Goal: Information Seeking & Learning: Learn about a topic

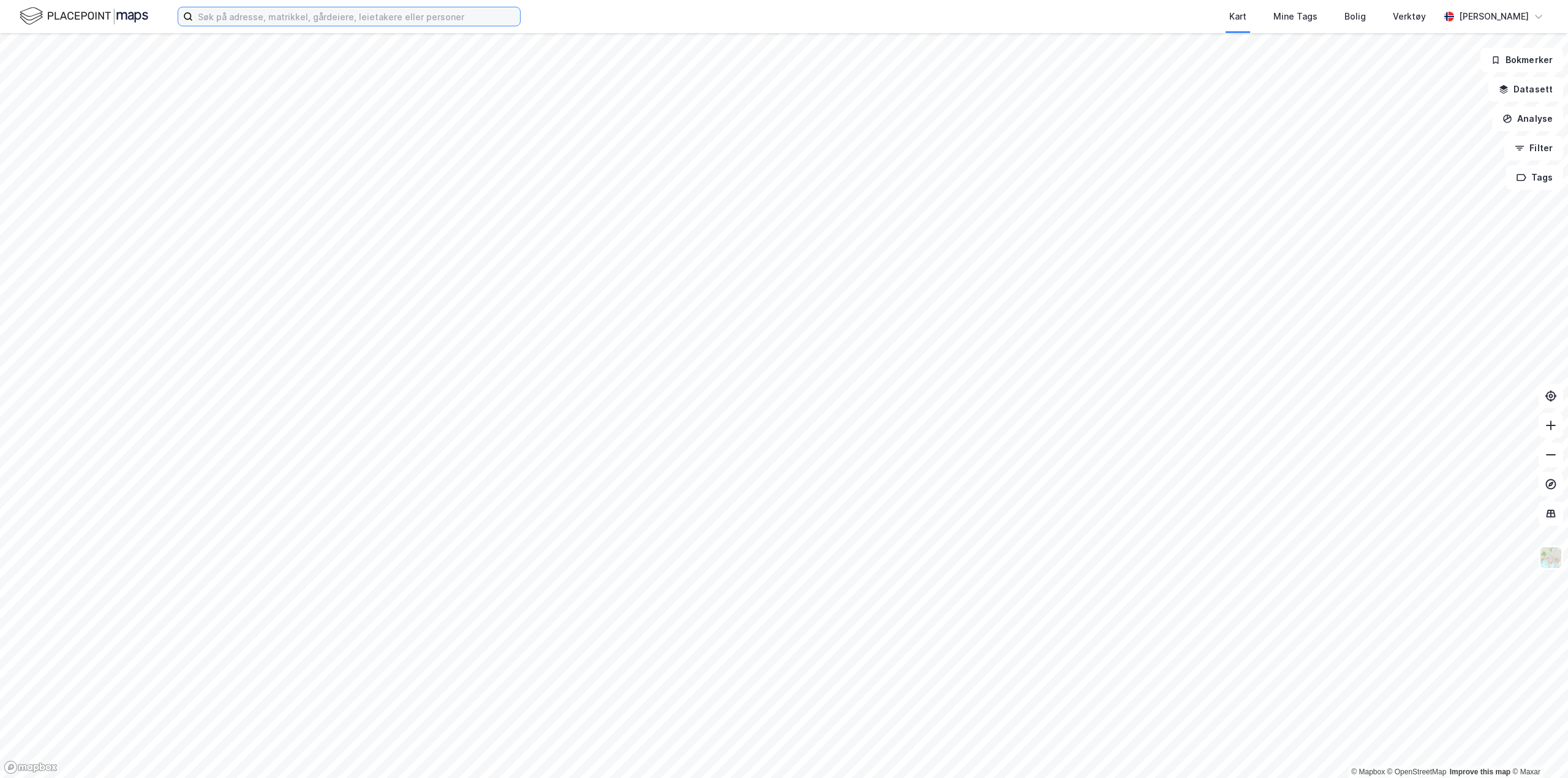
click at [408, 8] on input at bounding box center [356, 17] width 327 height 18
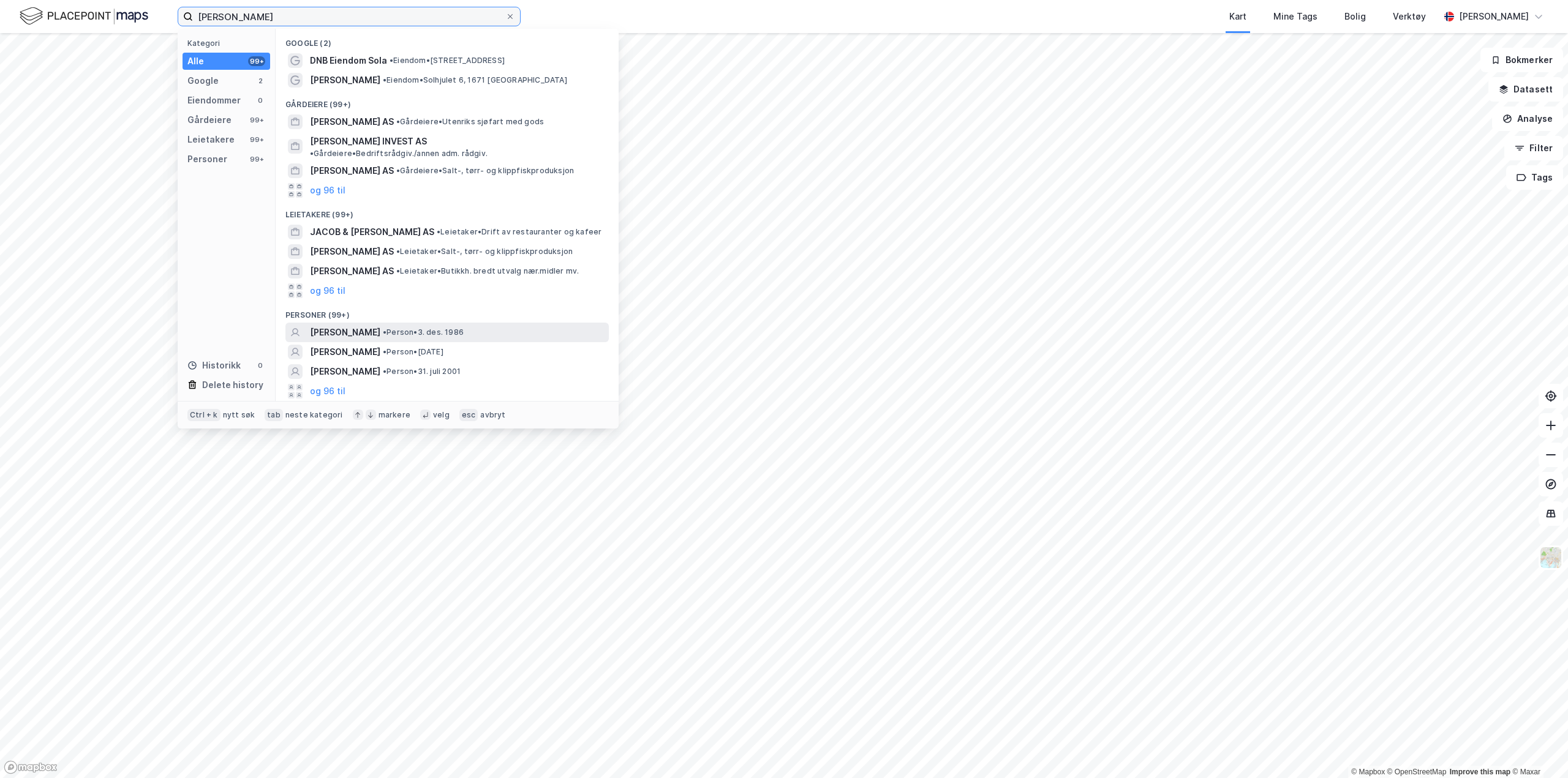
type input "[PERSON_NAME]"
click at [381, 325] on span "[PERSON_NAME]" at bounding box center [345, 333] width 70 height 15
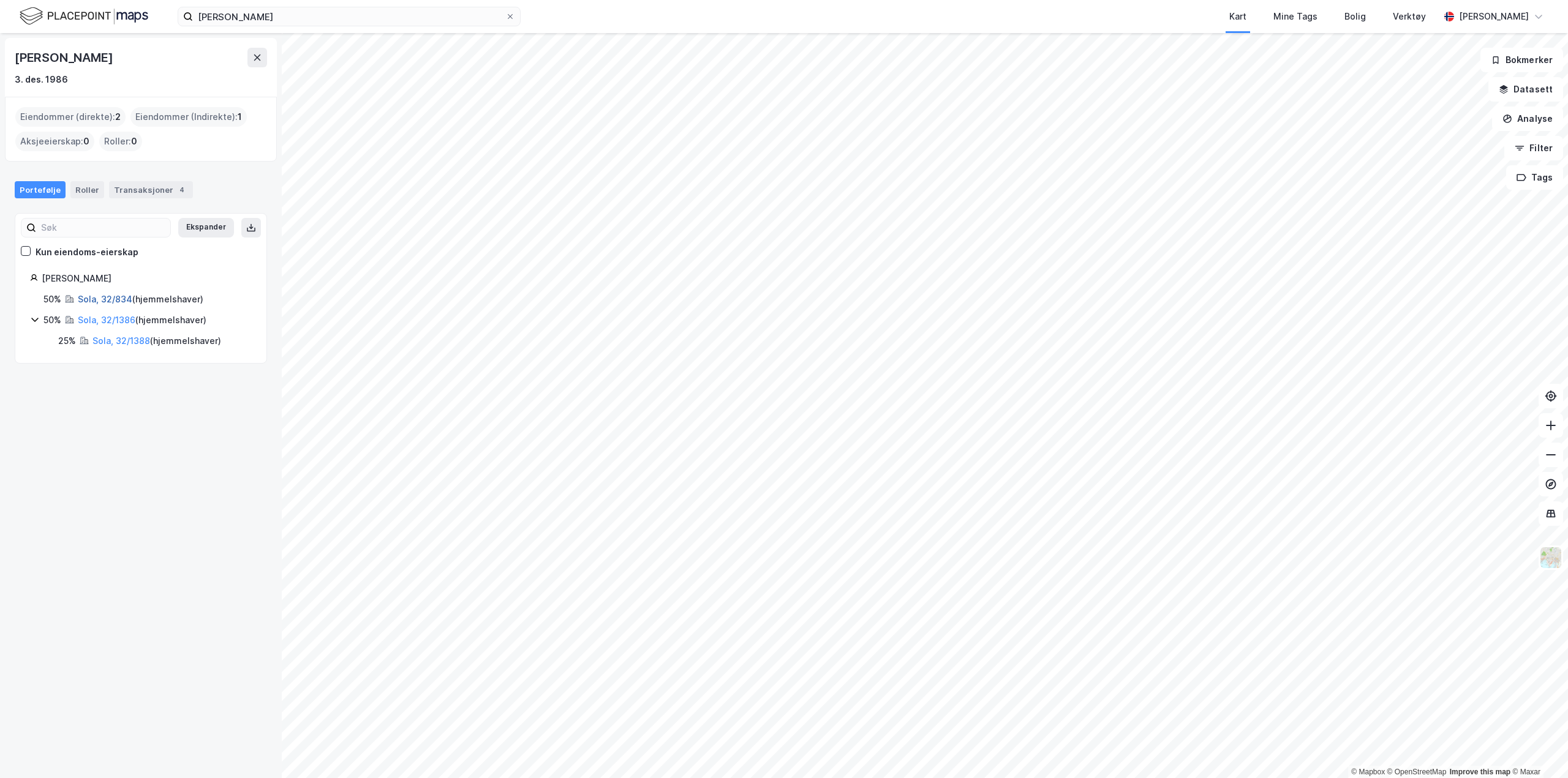
click at [101, 297] on link "Sola, 32/834" at bounding box center [105, 299] width 55 height 10
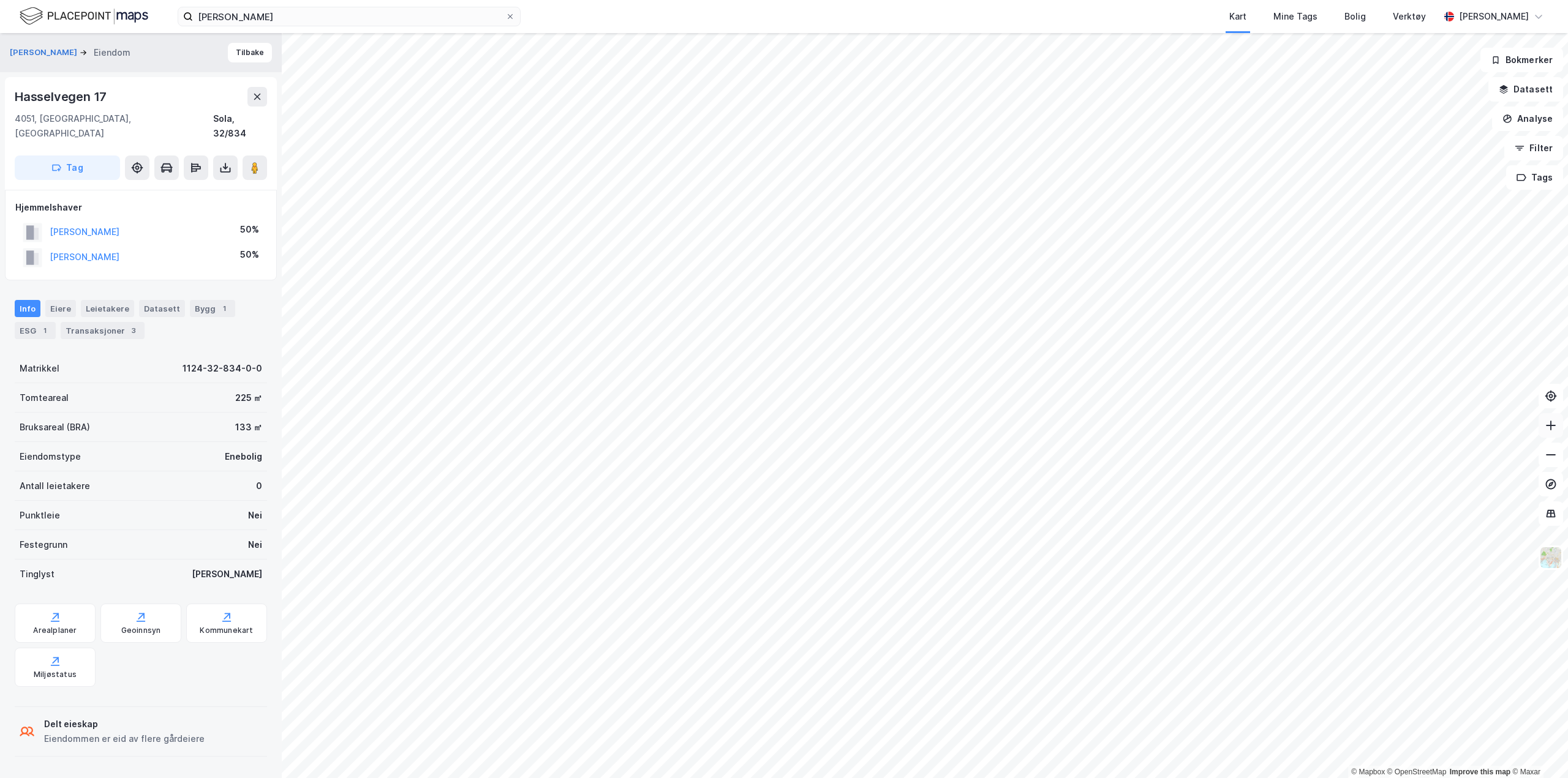
click at [1555, 426] on icon at bounding box center [1550, 425] width 13 height 13
click at [1555, 454] on icon at bounding box center [1550, 454] width 13 height 13
click at [112, 322] on div "Transaksjoner 3" at bounding box center [102, 330] width 84 height 17
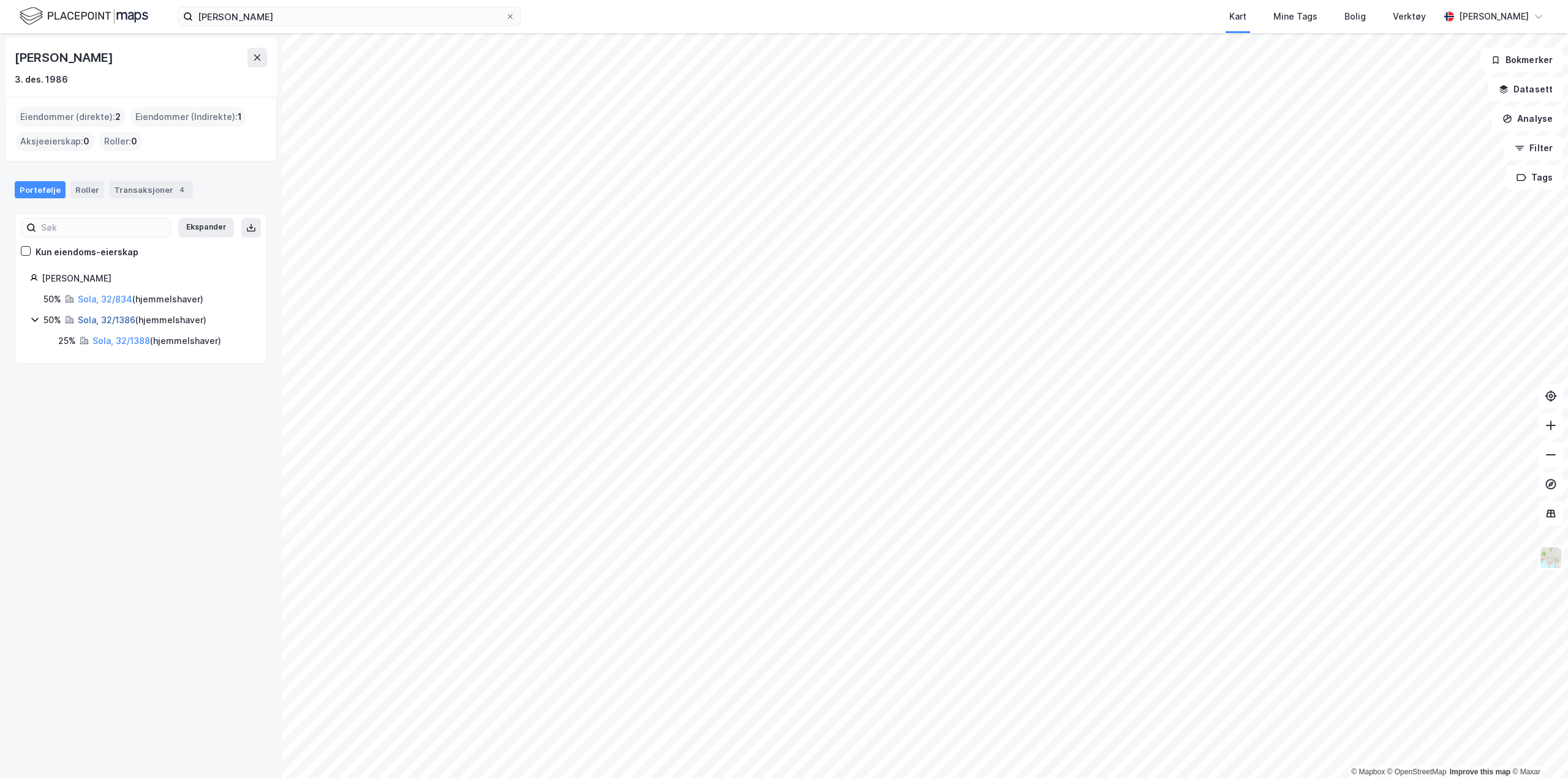
click at [112, 319] on link "Sola, 32/1386" at bounding box center [106, 319] width 58 height 10
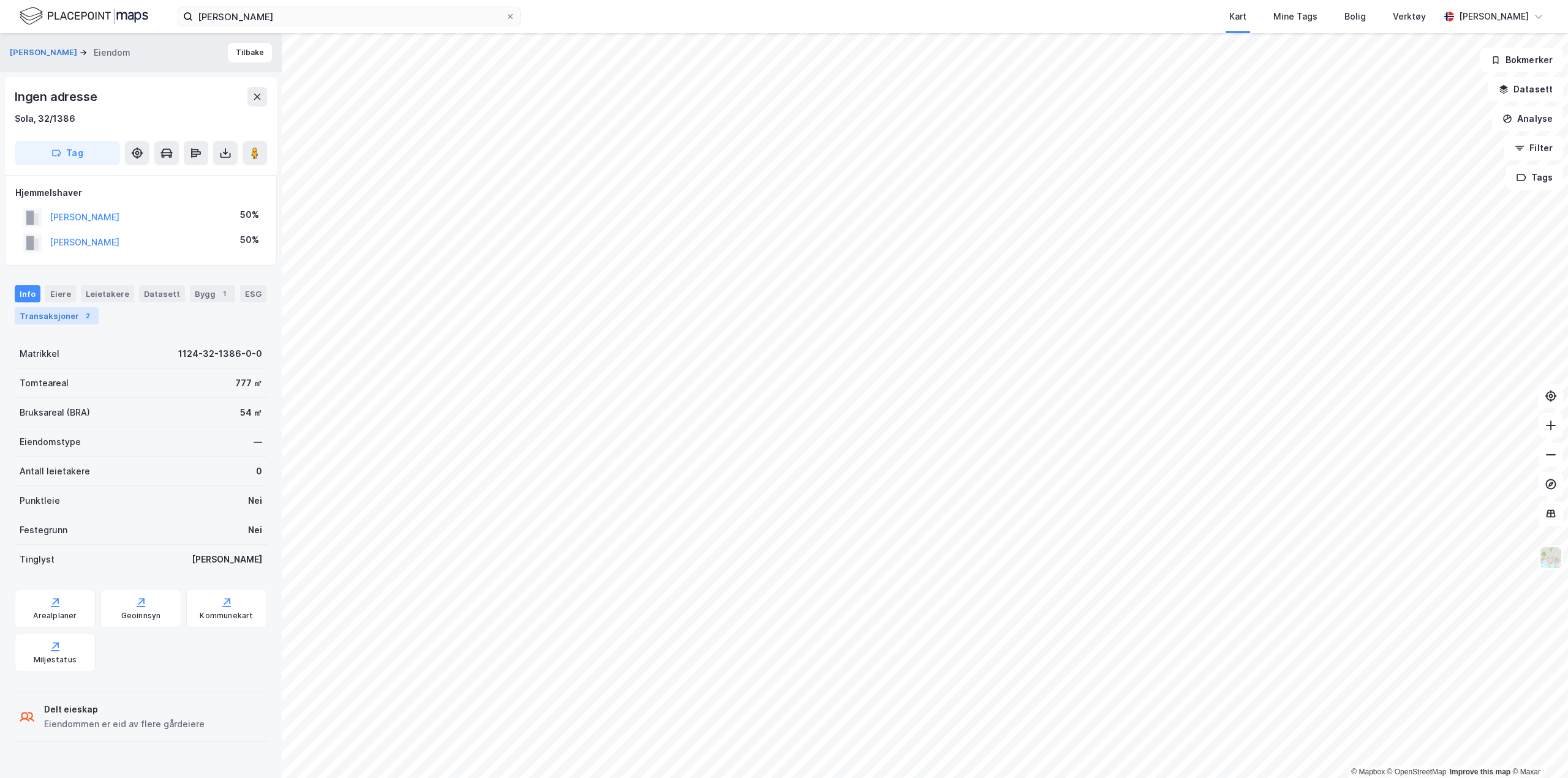
click at [81, 316] on div "2" at bounding box center [87, 316] width 13 height 13
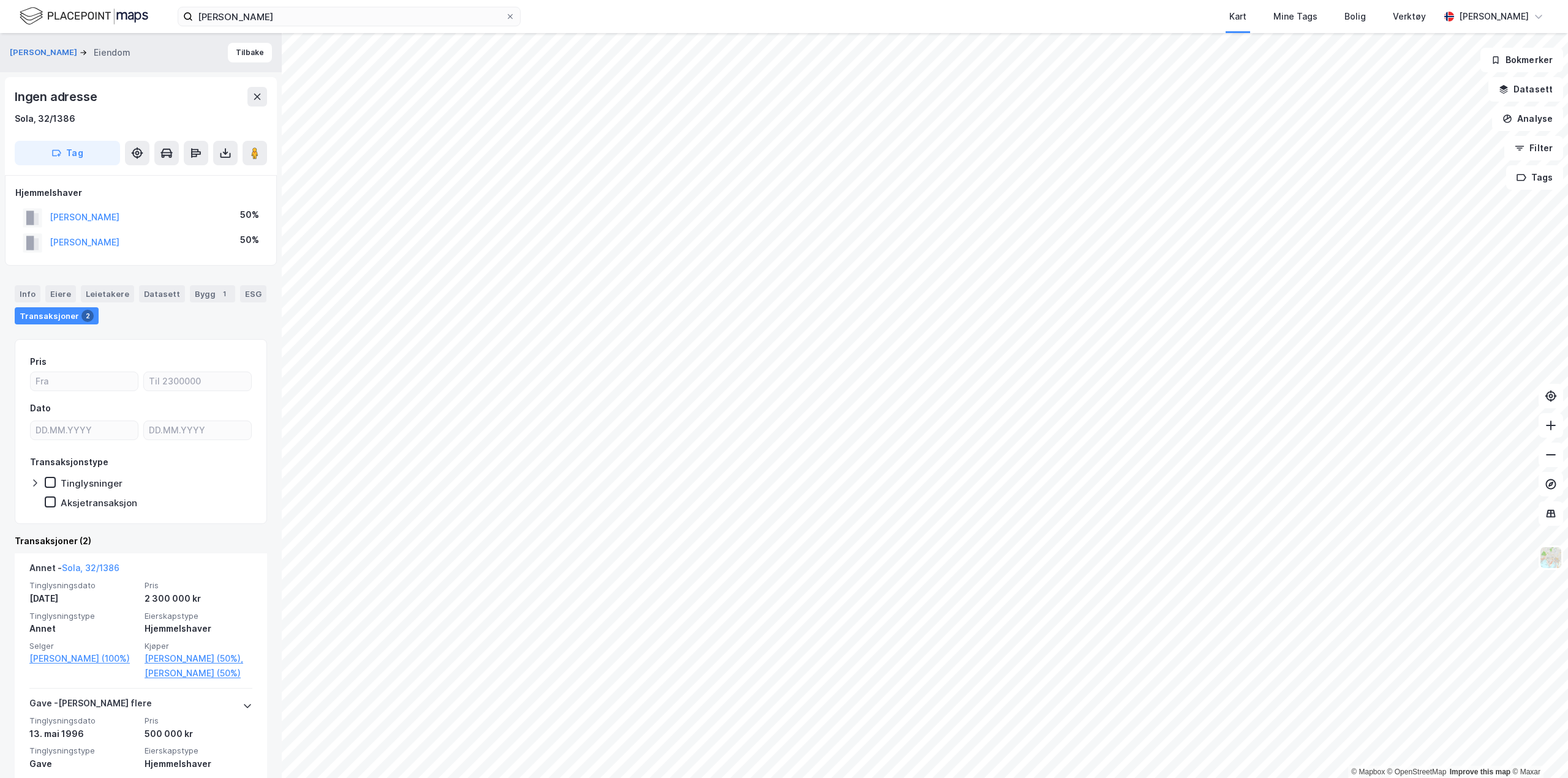
scroll to position [75, 0]
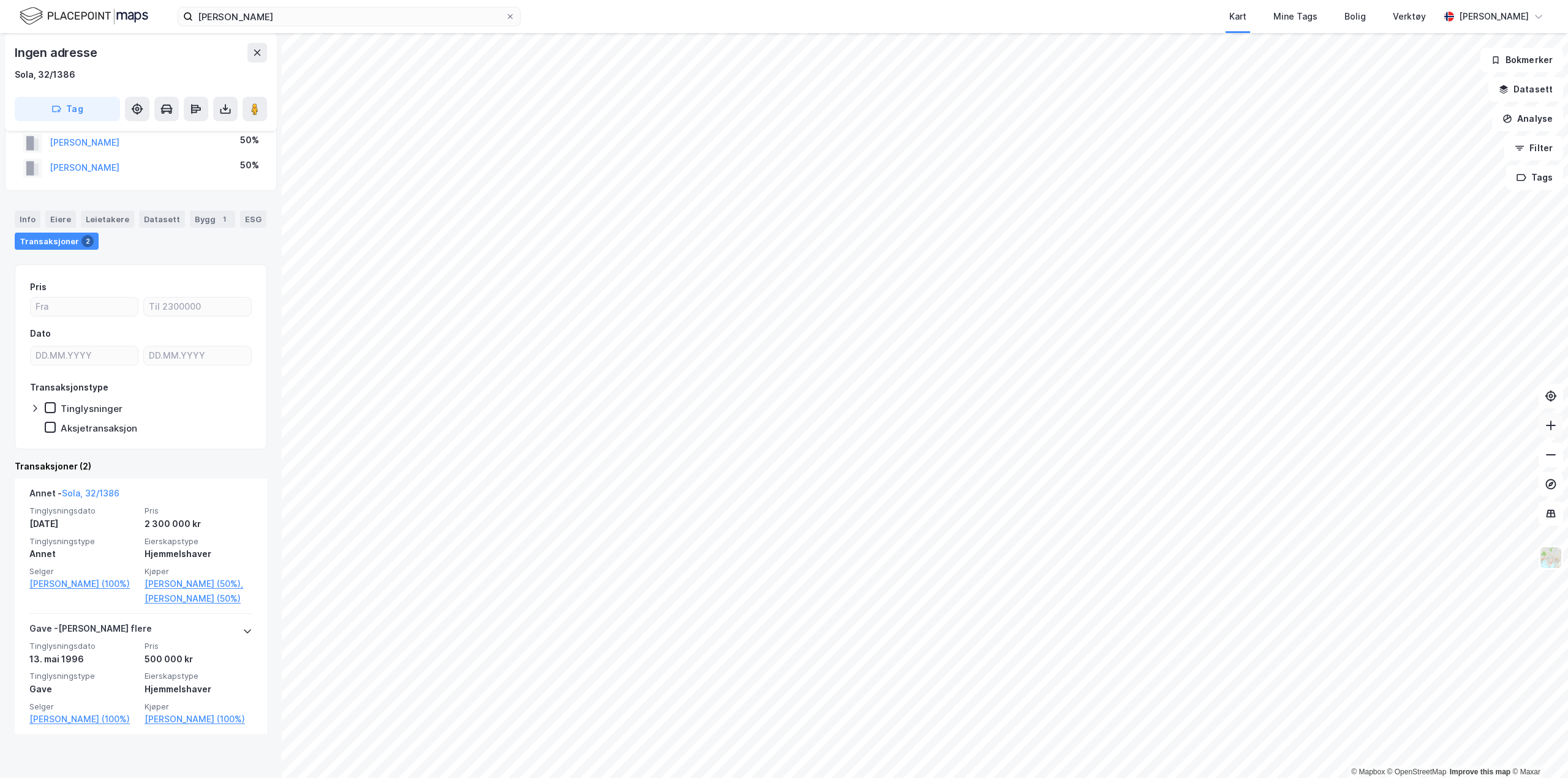
click at [1557, 428] on button at bounding box center [1550, 425] width 24 height 24
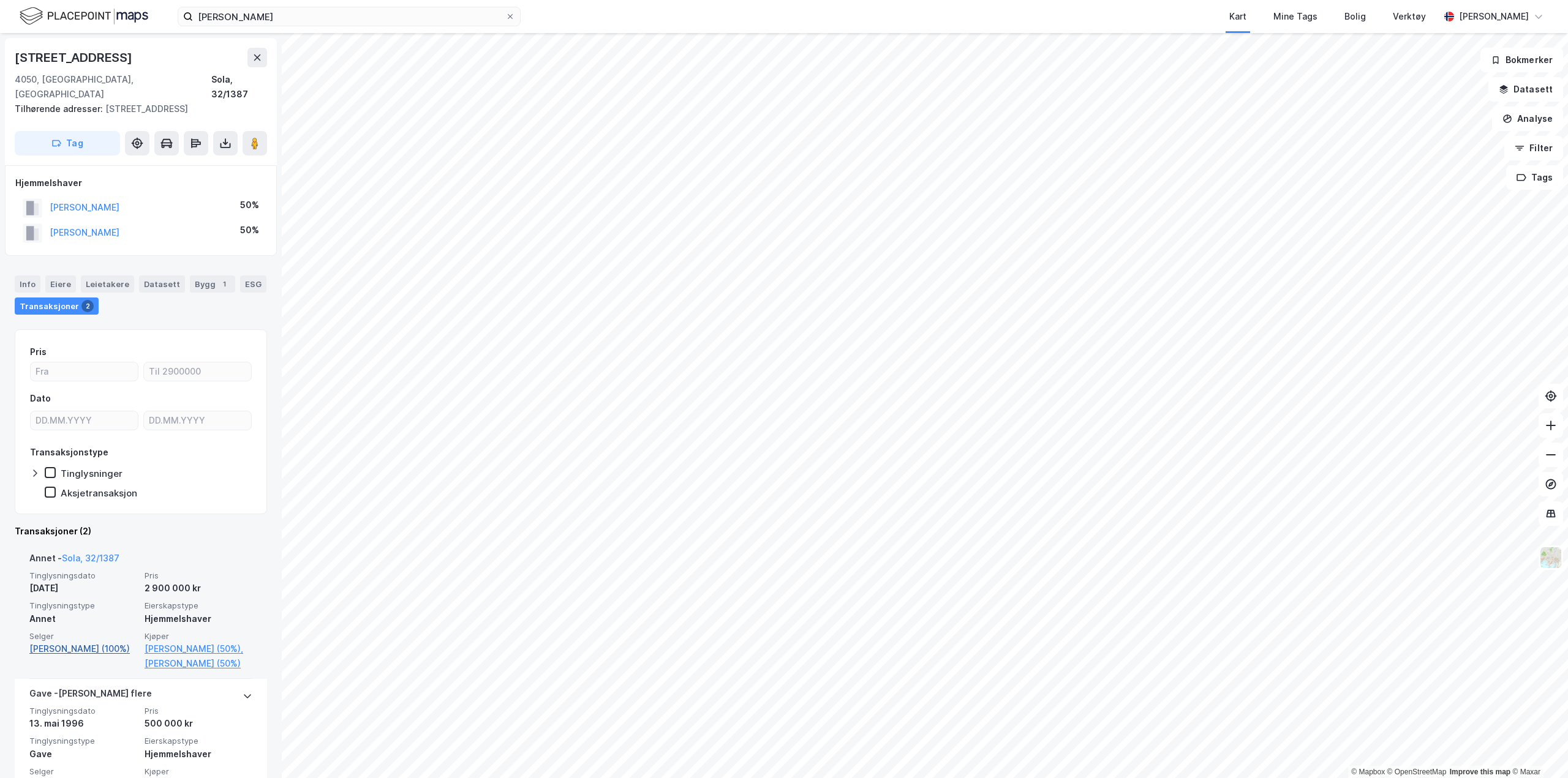
click at [37, 642] on link "[PERSON_NAME] (100%)" at bounding box center [83, 650] width 108 height 15
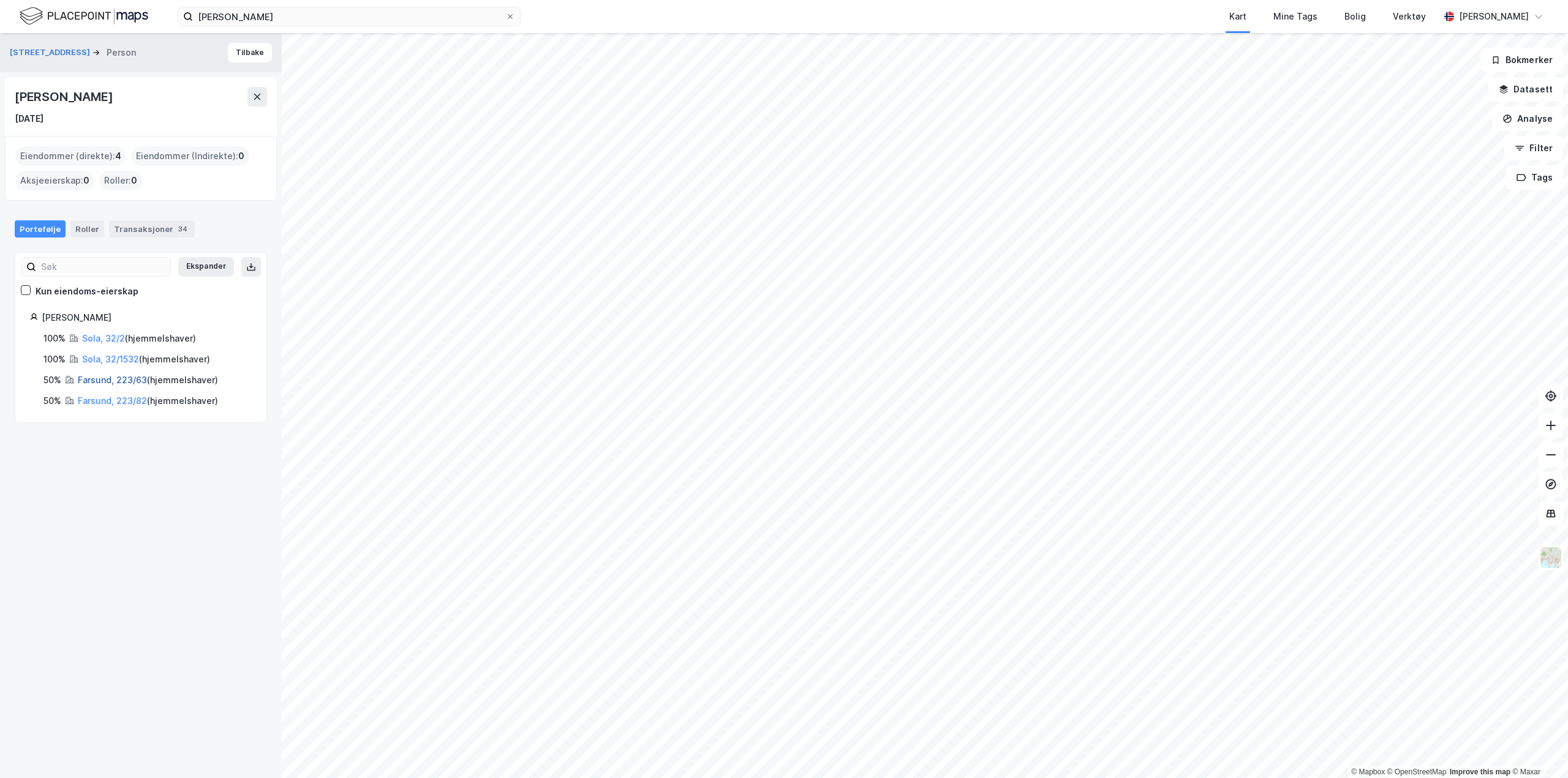
click at [101, 377] on link "Farsund, 223/63" at bounding box center [112, 380] width 70 height 10
